Goal: Task Accomplishment & Management: Complete application form

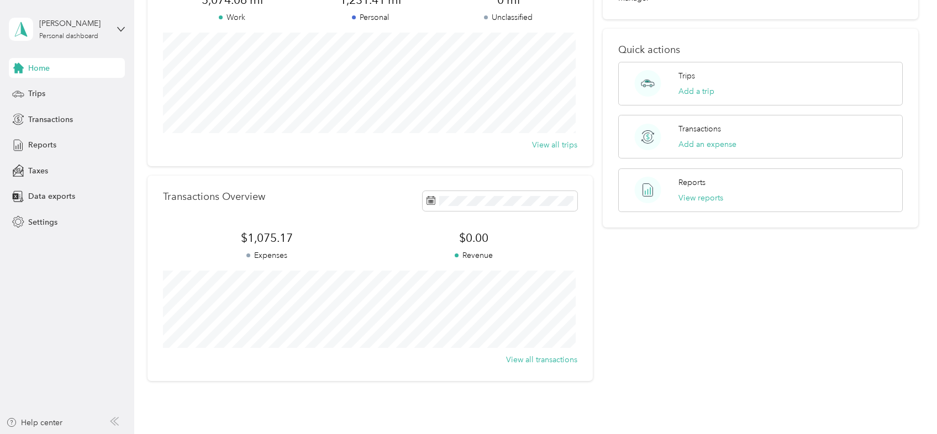
scroll to position [55, 0]
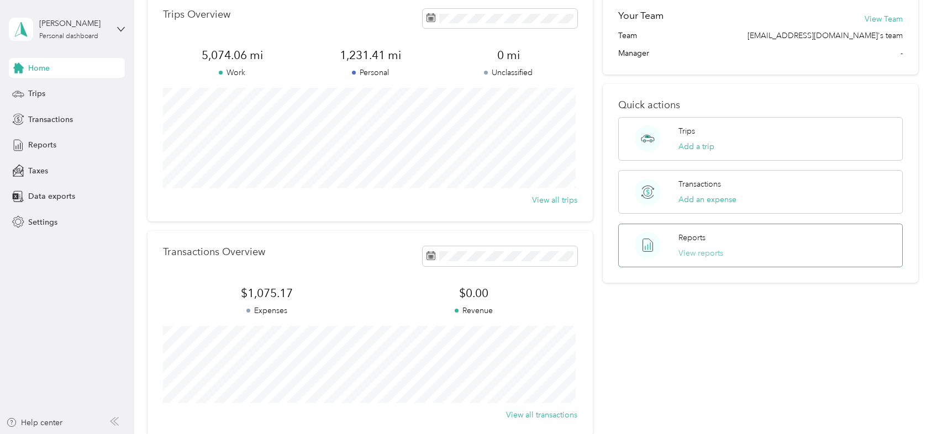
click at [685, 256] on button "View reports" at bounding box center [700, 254] width 45 height 12
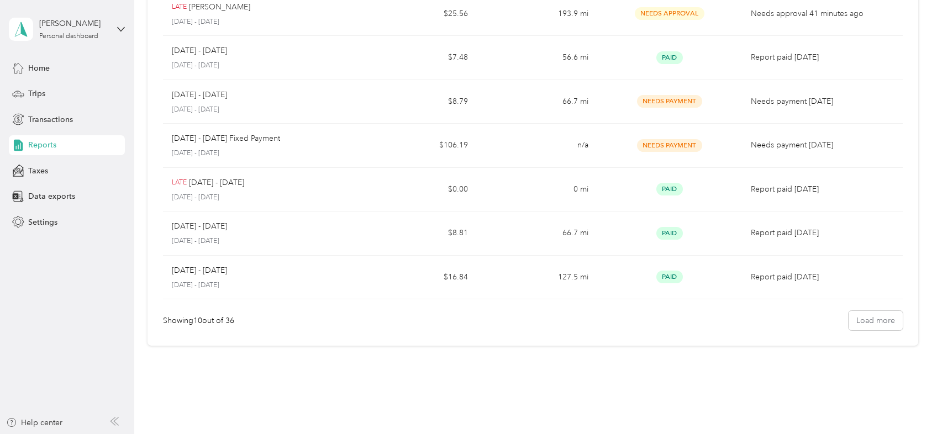
scroll to position [282, 0]
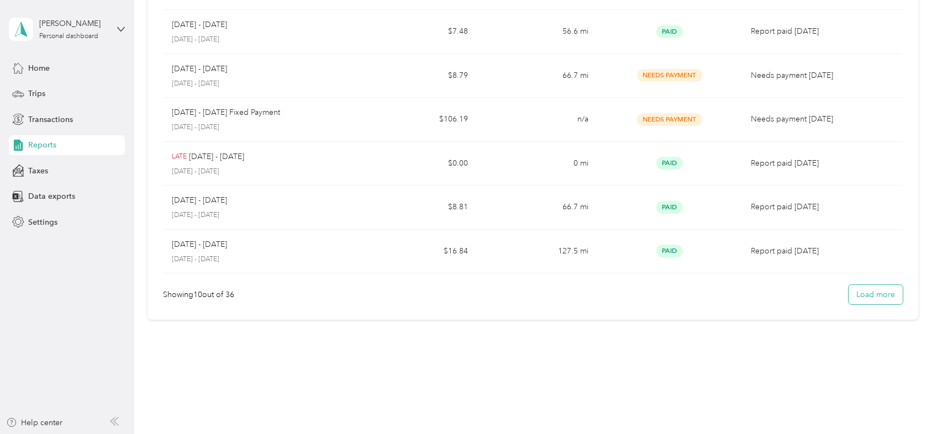
click at [866, 294] on button "Load more" at bounding box center [876, 294] width 54 height 19
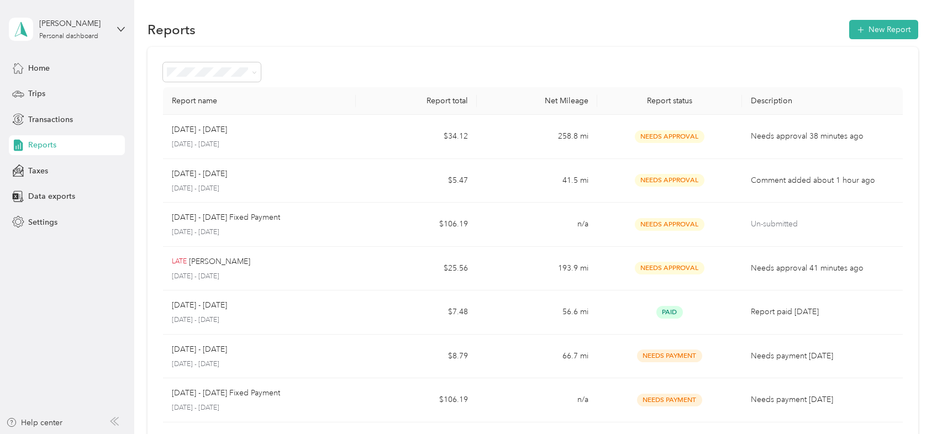
scroll to position [0, 0]
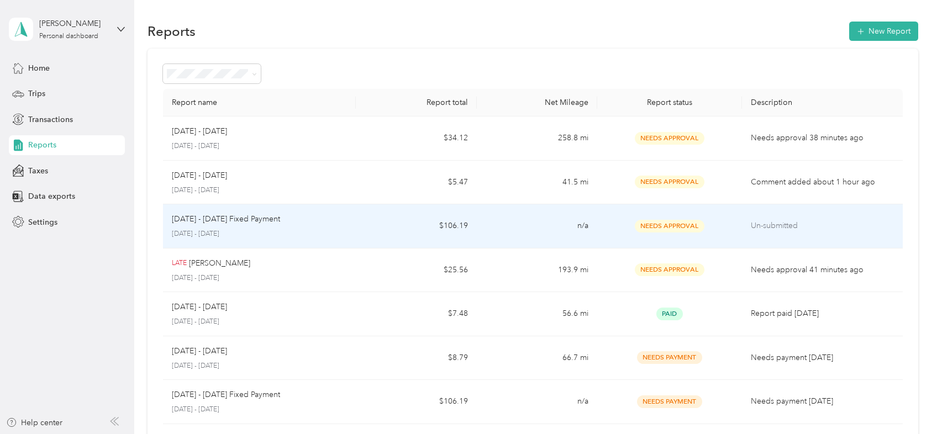
click at [668, 226] on span "Needs Approval" at bounding box center [670, 226] width 70 height 13
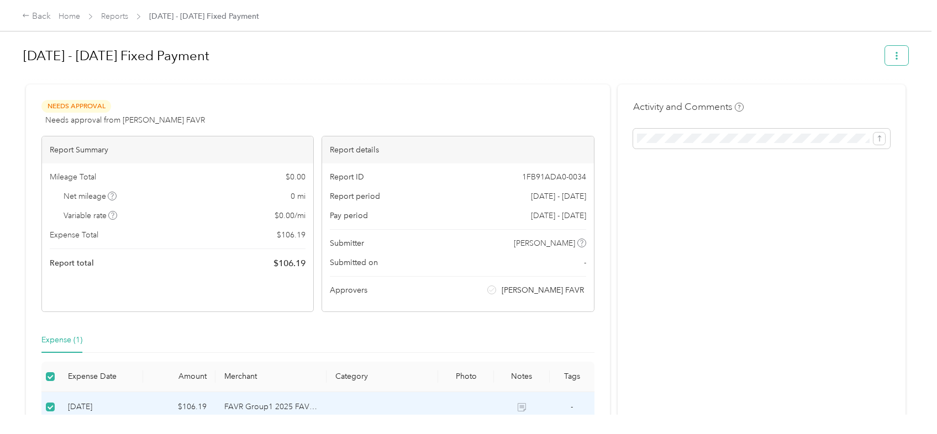
click at [898, 54] on button "button" at bounding box center [896, 55] width 23 height 19
click at [660, 257] on div "Activity and Comments" at bounding box center [762, 271] width 288 height 373
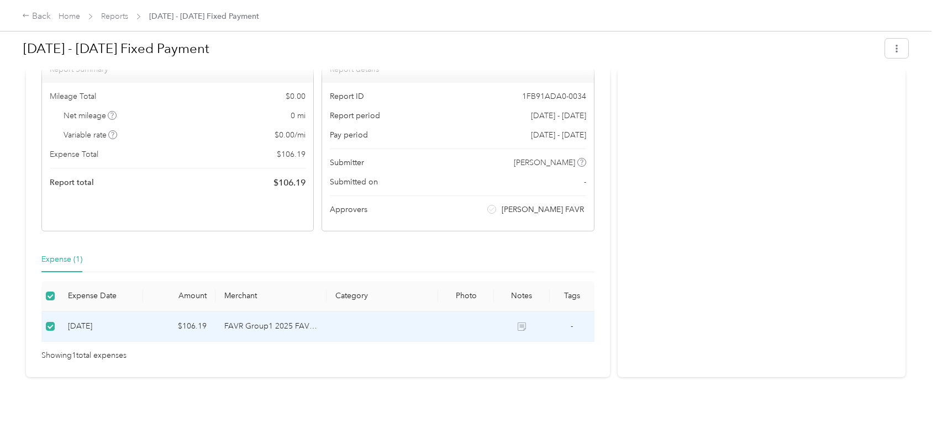
scroll to position [90, 0]
click at [519, 322] on icon at bounding box center [522, 326] width 8 height 8
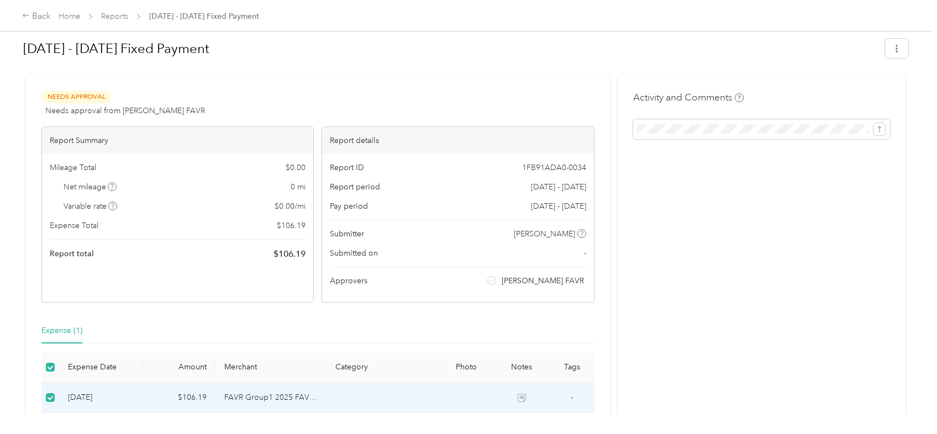
scroll to position [0, 0]
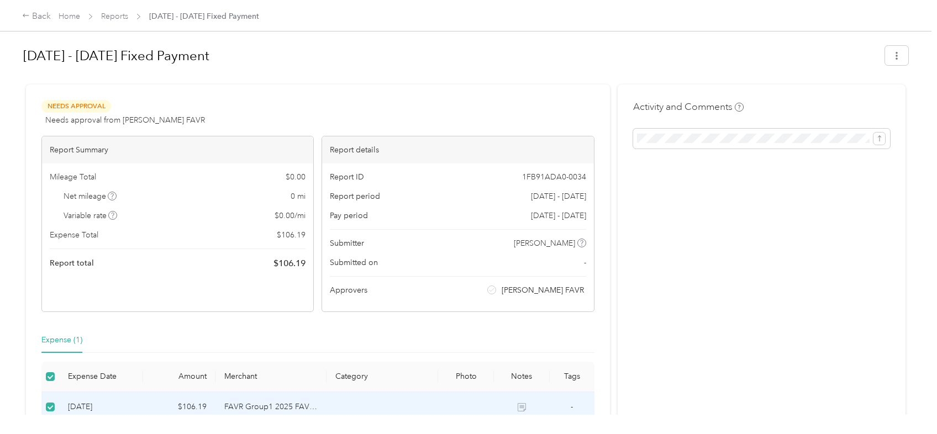
click at [83, 107] on span "Needs Approval" at bounding box center [76, 106] width 70 height 13
click at [66, 108] on span "Needs Approval" at bounding box center [76, 106] width 70 height 13
click at [101, 101] on span "Needs Approval" at bounding box center [76, 106] width 70 height 13
click at [104, 115] on span "Needs approval from [PERSON_NAME] FAVR" at bounding box center [125, 120] width 160 height 12
click at [38, 17] on div "Back" at bounding box center [36, 16] width 29 height 13
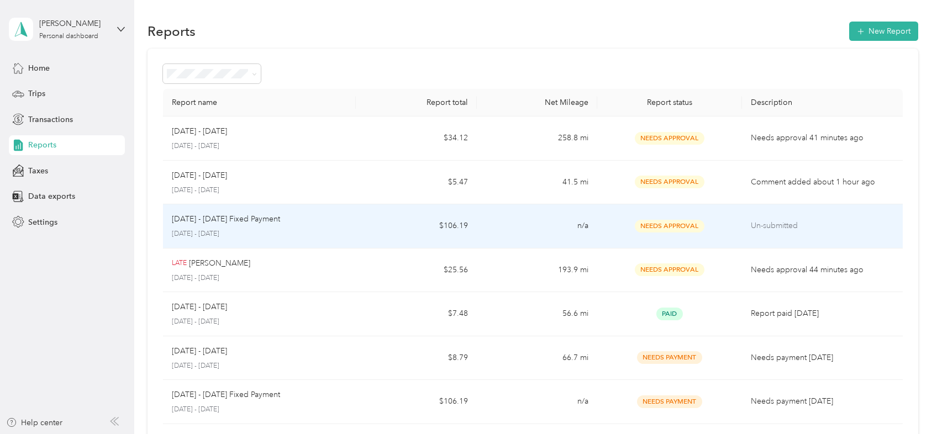
click at [200, 231] on p "[DATE] - [DATE]" at bounding box center [259, 234] width 175 height 10
click at [666, 227] on span "Needs Approval" at bounding box center [670, 226] width 70 height 13
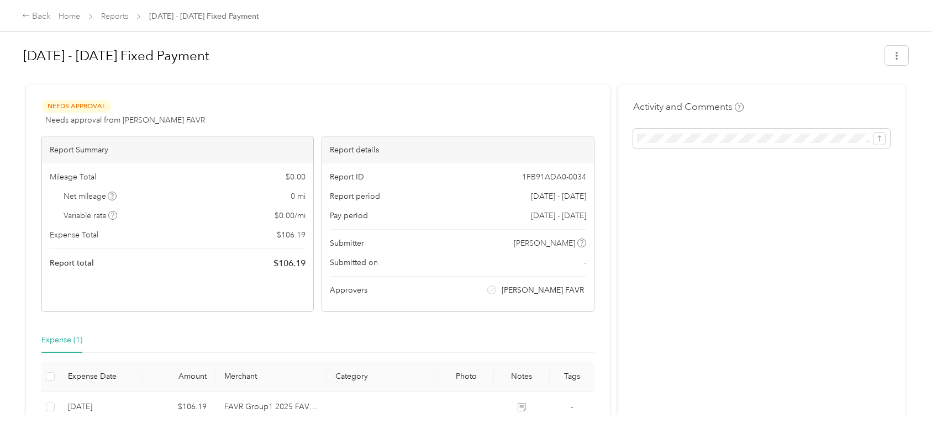
click at [74, 110] on span "Needs Approval" at bounding box center [76, 106] width 70 height 13
click at [74, 109] on span "Needs Approval" at bounding box center [76, 106] width 70 height 13
click at [59, 107] on span "Needs Approval" at bounding box center [76, 106] width 70 height 13
click at [57, 107] on span "Needs Approval" at bounding box center [76, 106] width 70 height 13
click at [74, 103] on span "Needs Approval" at bounding box center [76, 106] width 70 height 13
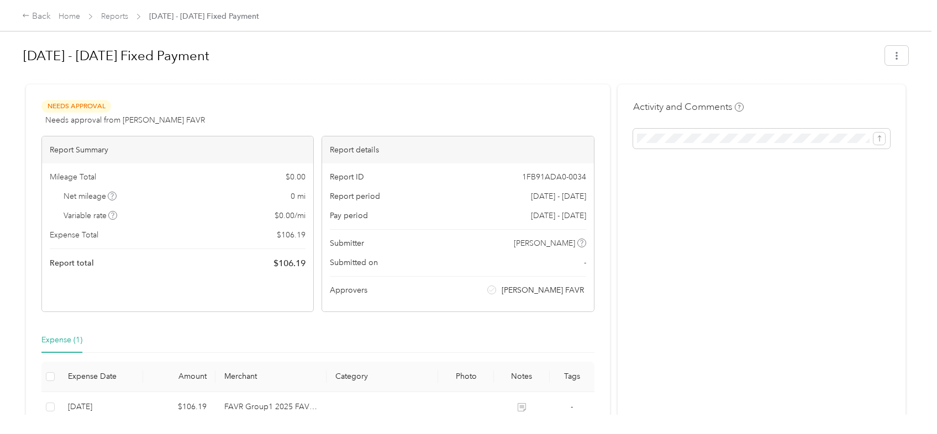
click at [81, 104] on span "Needs Approval" at bounding box center [76, 106] width 70 height 13
click at [91, 105] on span "Needs Approval" at bounding box center [76, 106] width 70 height 13
click at [102, 109] on span "Needs Approval" at bounding box center [76, 106] width 70 height 13
click at [179, 122] on div "Needs Approval Needs approval from [PERSON_NAME] FAVR View activity & comments" at bounding box center [317, 113] width 553 height 27
click at [896, 54] on icon "button" at bounding box center [897, 56] width 8 height 8
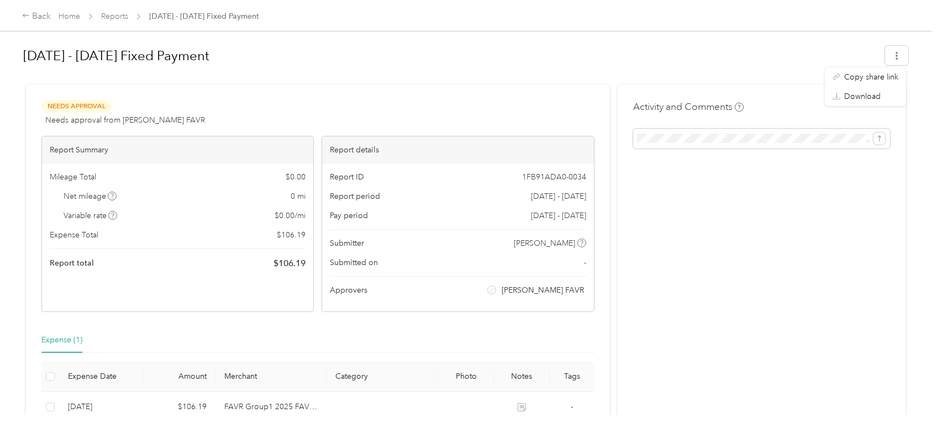
click at [245, 62] on h1 "[DATE] - [DATE] Fixed Payment" at bounding box center [450, 56] width 854 height 27
click at [117, 15] on link "Reports" at bounding box center [114, 16] width 27 height 9
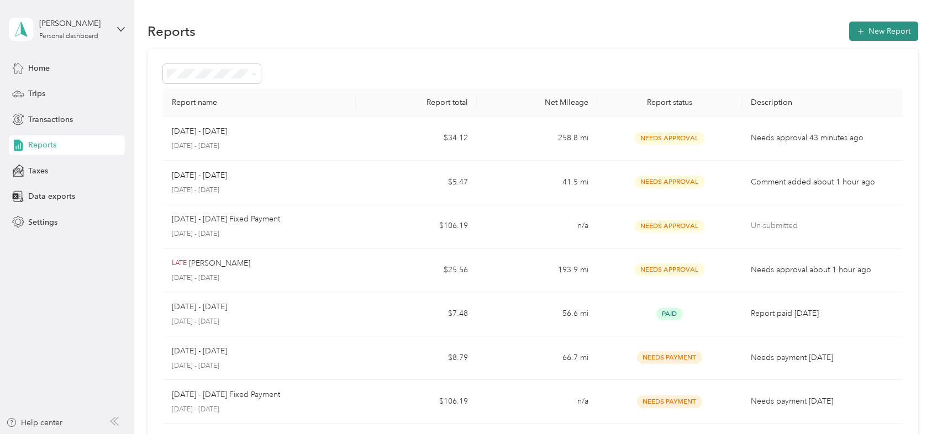
click at [892, 33] on button "New Report" at bounding box center [883, 31] width 69 height 19
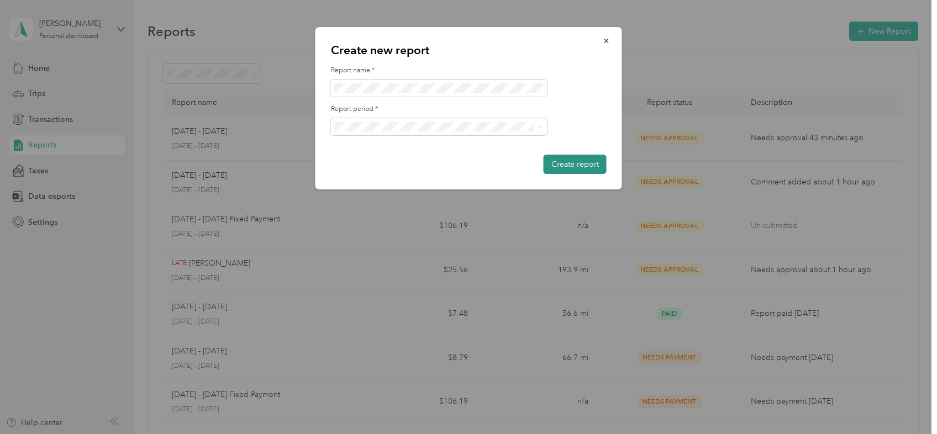
click at [564, 161] on button "Create report" at bounding box center [575, 164] width 63 height 19
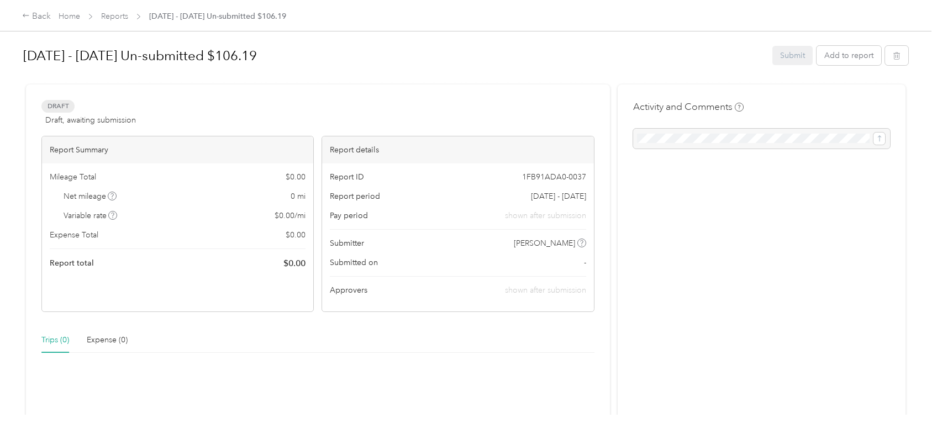
click at [792, 56] on div "Submit Add to report" at bounding box center [840, 55] width 136 height 19
click at [787, 60] on div "Submit Add to report" at bounding box center [840, 55] width 136 height 19
click at [31, 13] on div "Back" at bounding box center [36, 16] width 29 height 13
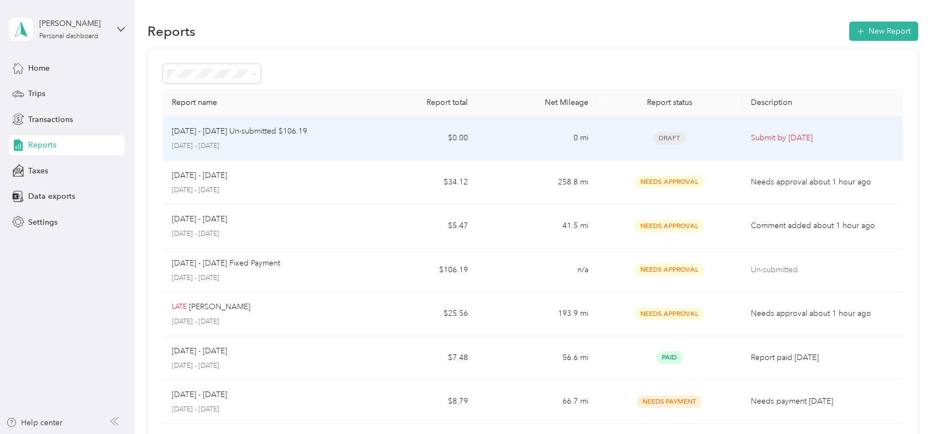
drag, startPoint x: 314, startPoint y: 144, endPoint x: 168, endPoint y: 130, distance: 146.5
click at [168, 130] on td "[DATE] - [DATE] Un-submitted $106.19 [DATE] - [DATE]" at bounding box center [259, 139] width 193 height 44
